Goal: Transaction & Acquisition: Purchase product/service

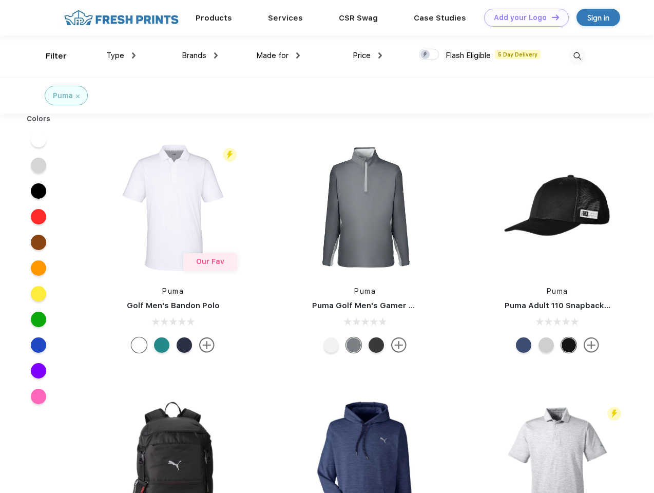
scroll to position [1, 0]
click at [522, 17] on link "Add your Logo Design Tool" at bounding box center [526, 18] width 85 height 18
click at [0, 0] on div "Design Tool" at bounding box center [0, 0] width 0 height 0
click at [551, 17] on link "Add your Logo Design Tool" at bounding box center [526, 18] width 85 height 18
click at [49, 56] on div "Filter" at bounding box center [56, 56] width 21 height 12
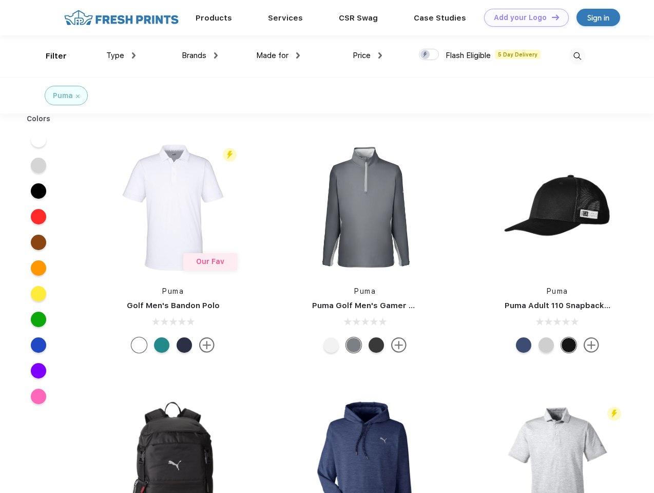
click at [121, 55] on span "Type" at bounding box center [115, 55] width 18 height 9
click at [200, 55] on span "Brands" at bounding box center [194, 55] width 25 height 9
click at [278, 55] on span "Made for" at bounding box center [272, 55] width 32 height 9
click at [367, 55] on span "Price" at bounding box center [362, 55] width 18 height 9
click at [429, 55] on div at bounding box center [429, 54] width 20 height 11
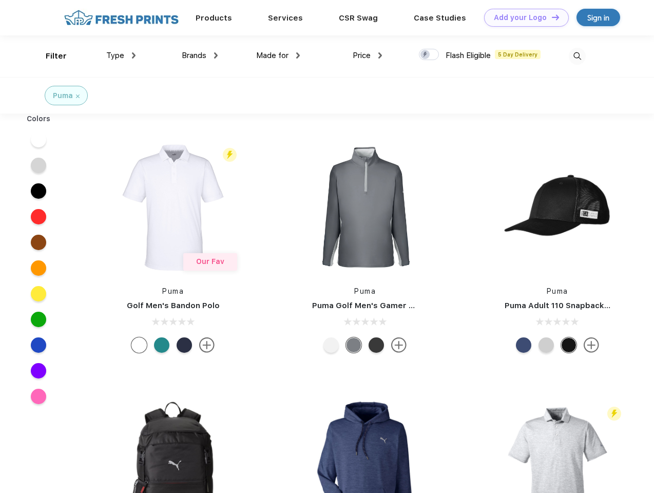
click at [425, 55] on input "checkbox" at bounding box center [422, 51] width 7 height 7
click at [577, 56] on img at bounding box center [577, 56] width 17 height 17
